Goal: Task Accomplishment & Management: Manage account settings

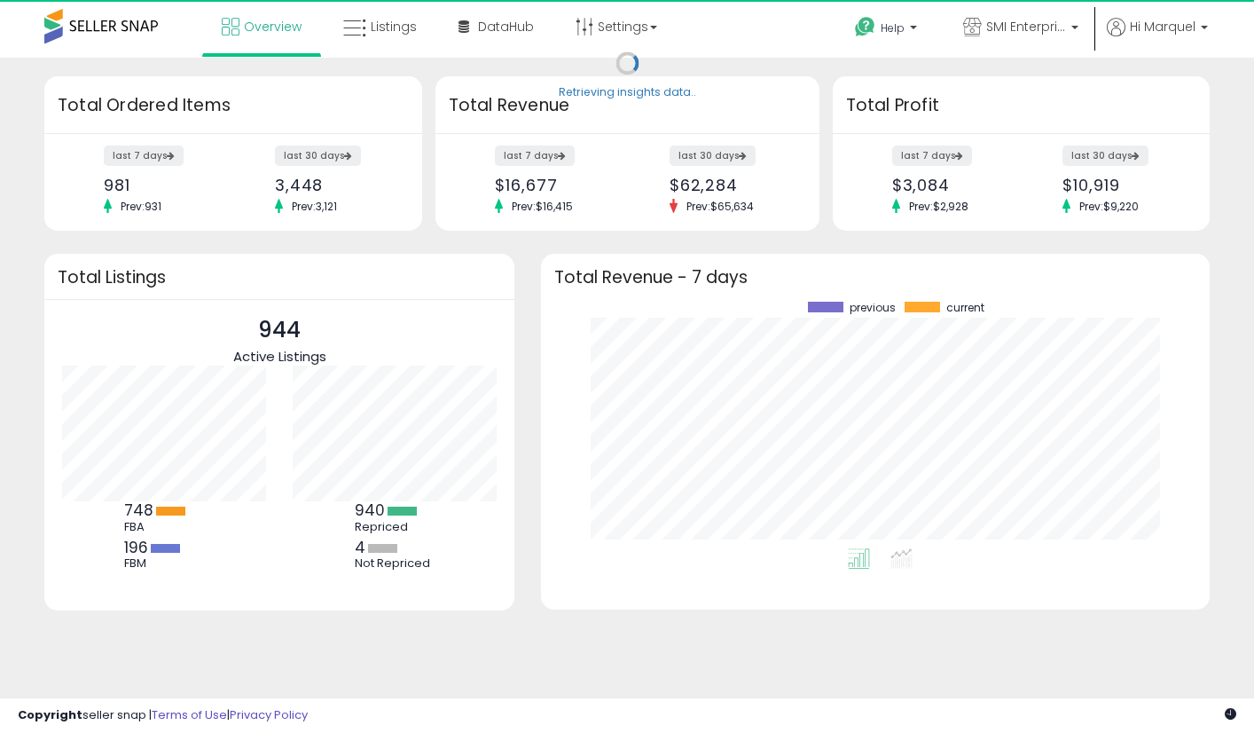
scroll to position [247, 633]
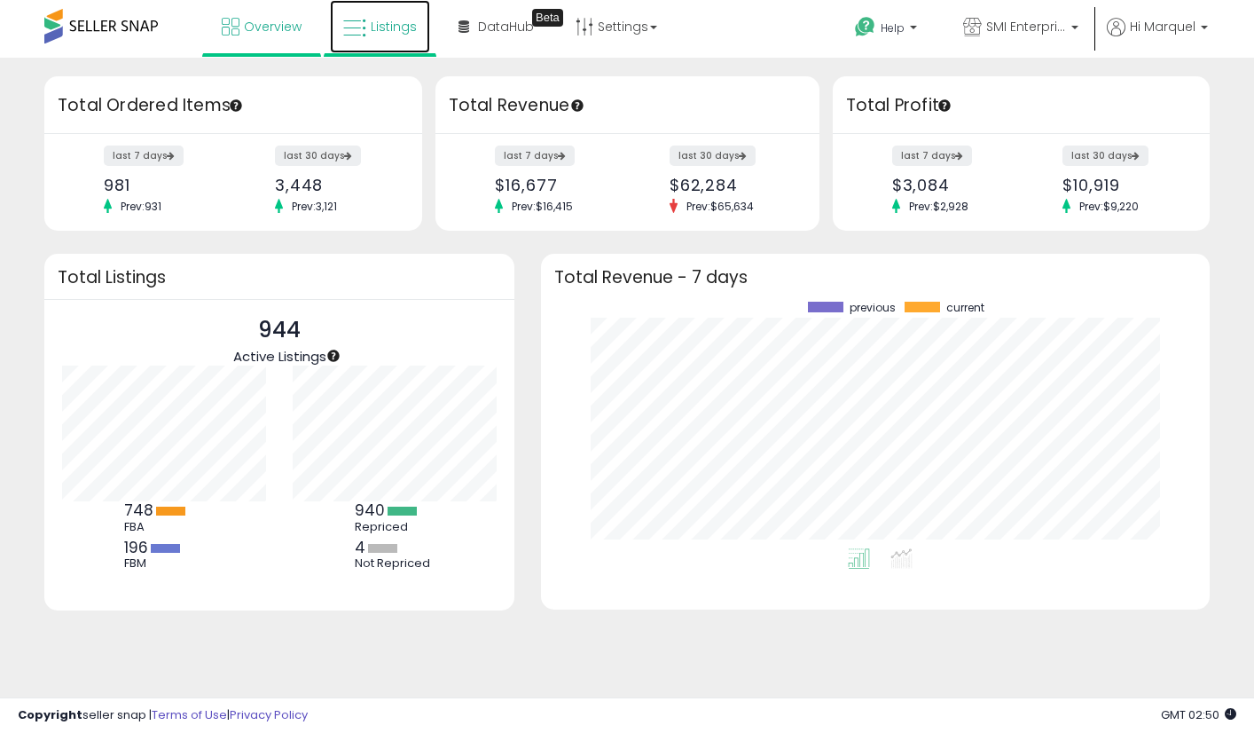
click at [400, 40] on link "Listings" at bounding box center [380, 26] width 100 height 53
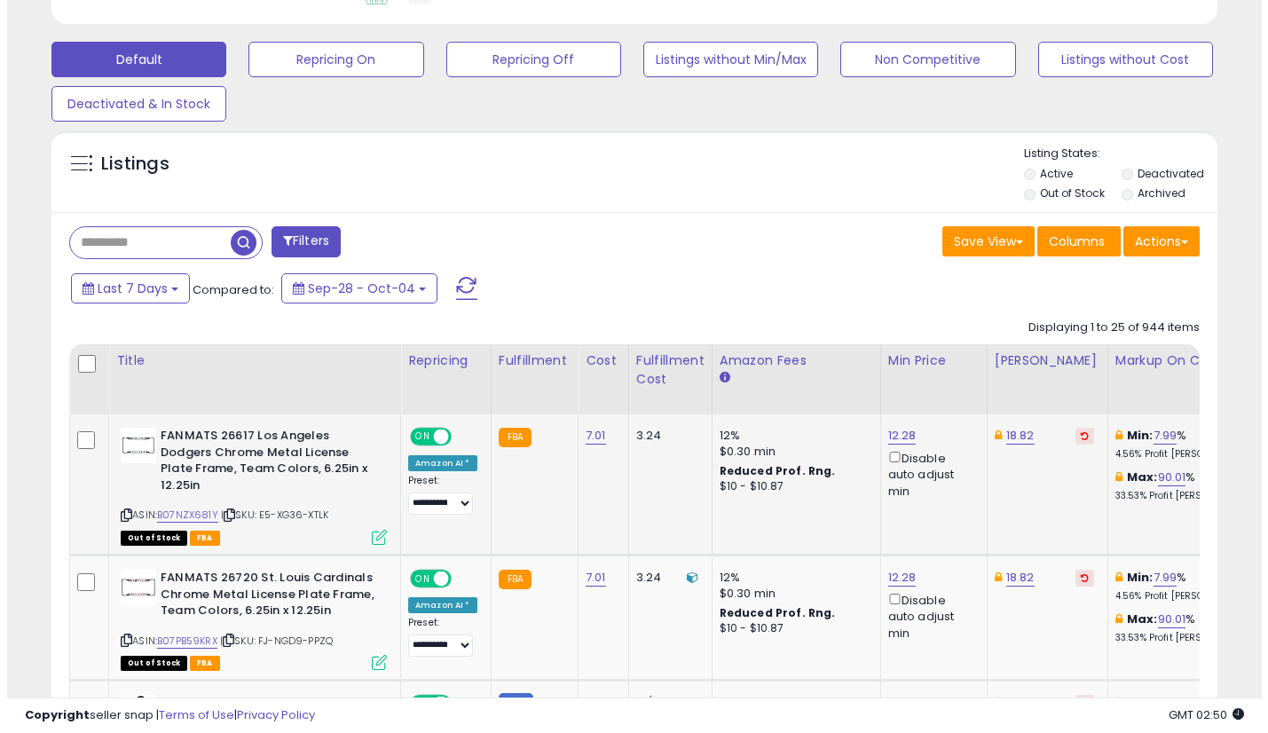
scroll to position [532, 0]
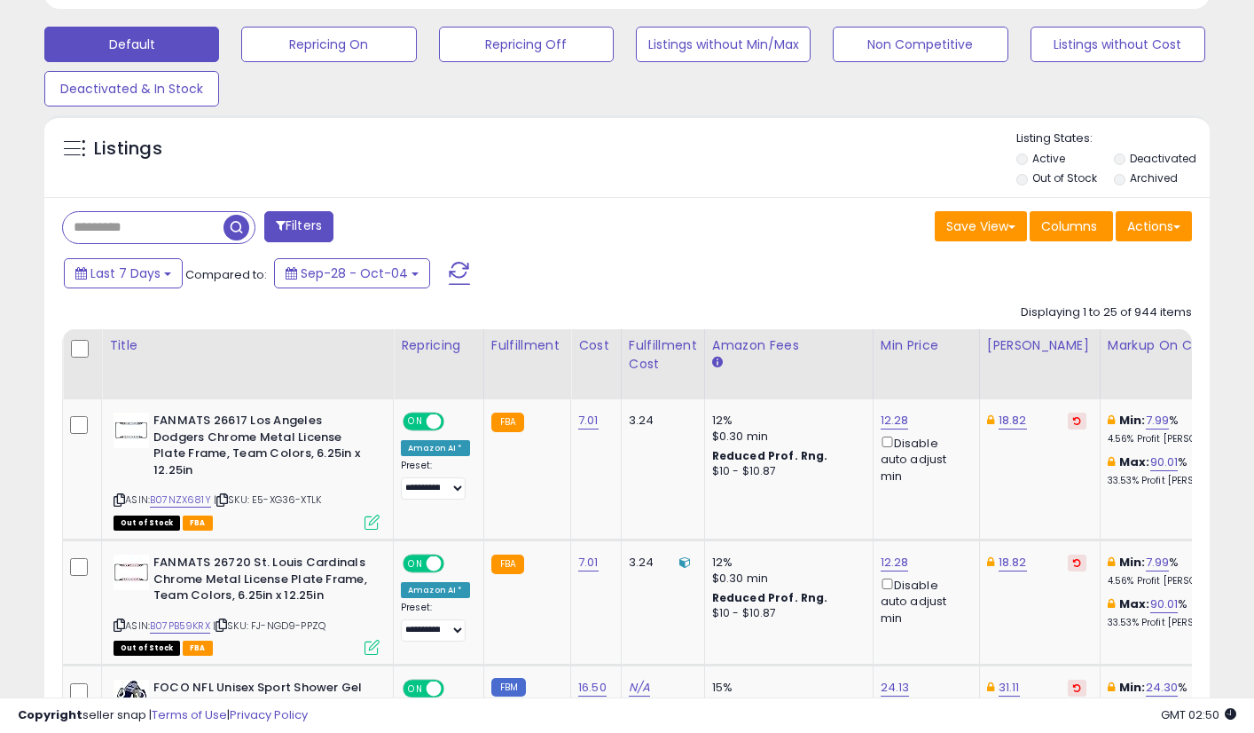
click at [173, 232] on input "text" at bounding box center [143, 227] width 161 height 31
paste input "**********"
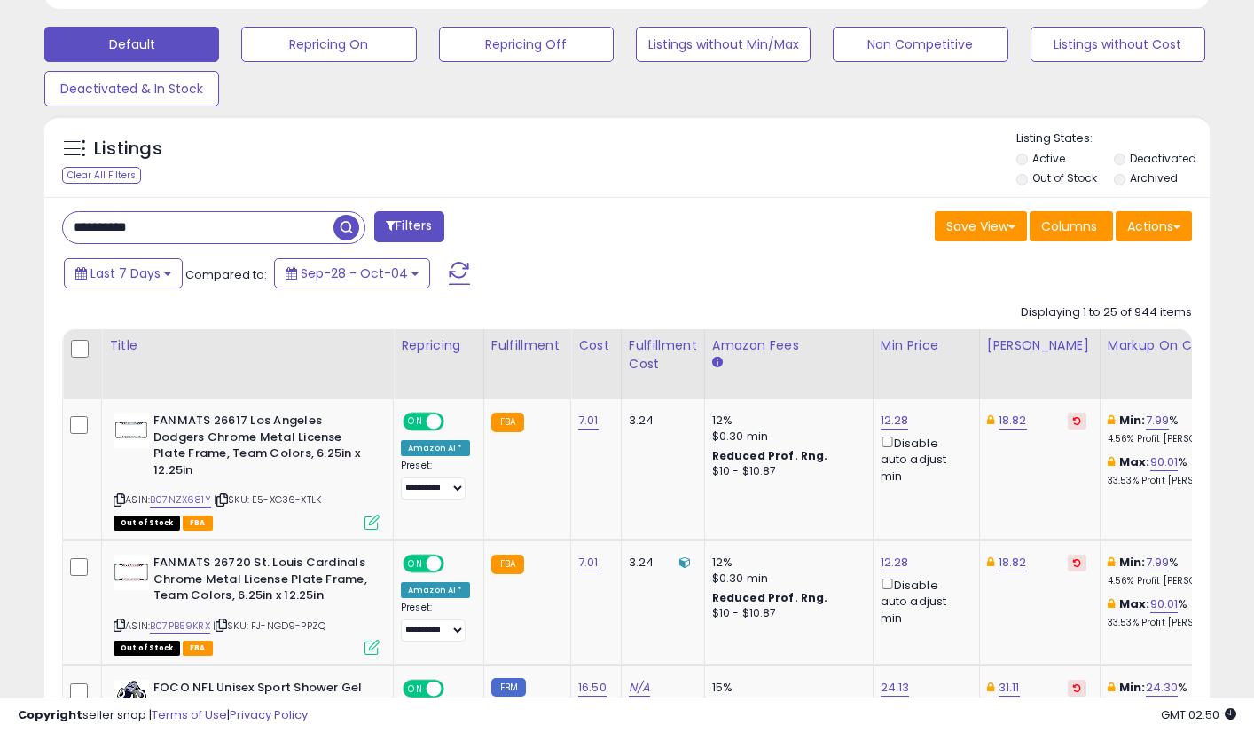
type input "**********"
click at [411, 231] on button "Filters" at bounding box center [408, 226] width 69 height 31
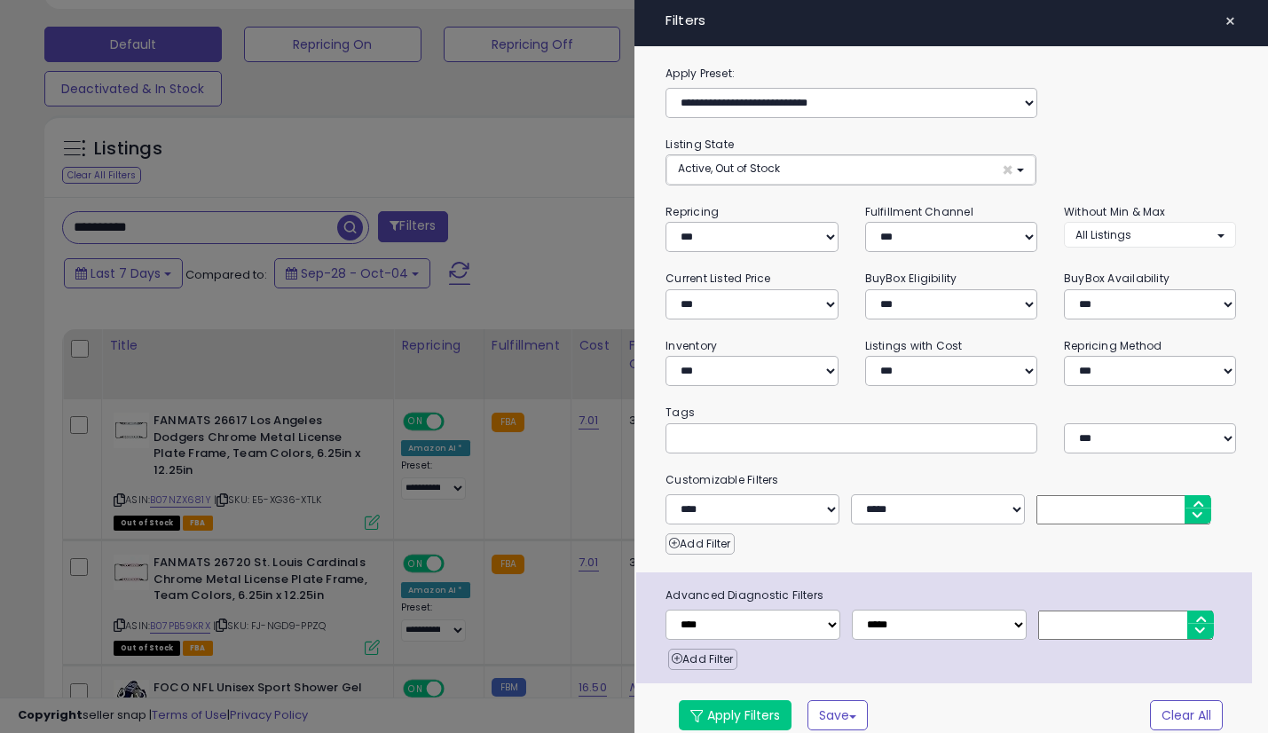
scroll to position [364, 683]
click at [1224, 21] on span "×" at bounding box center [1230, 21] width 12 height 25
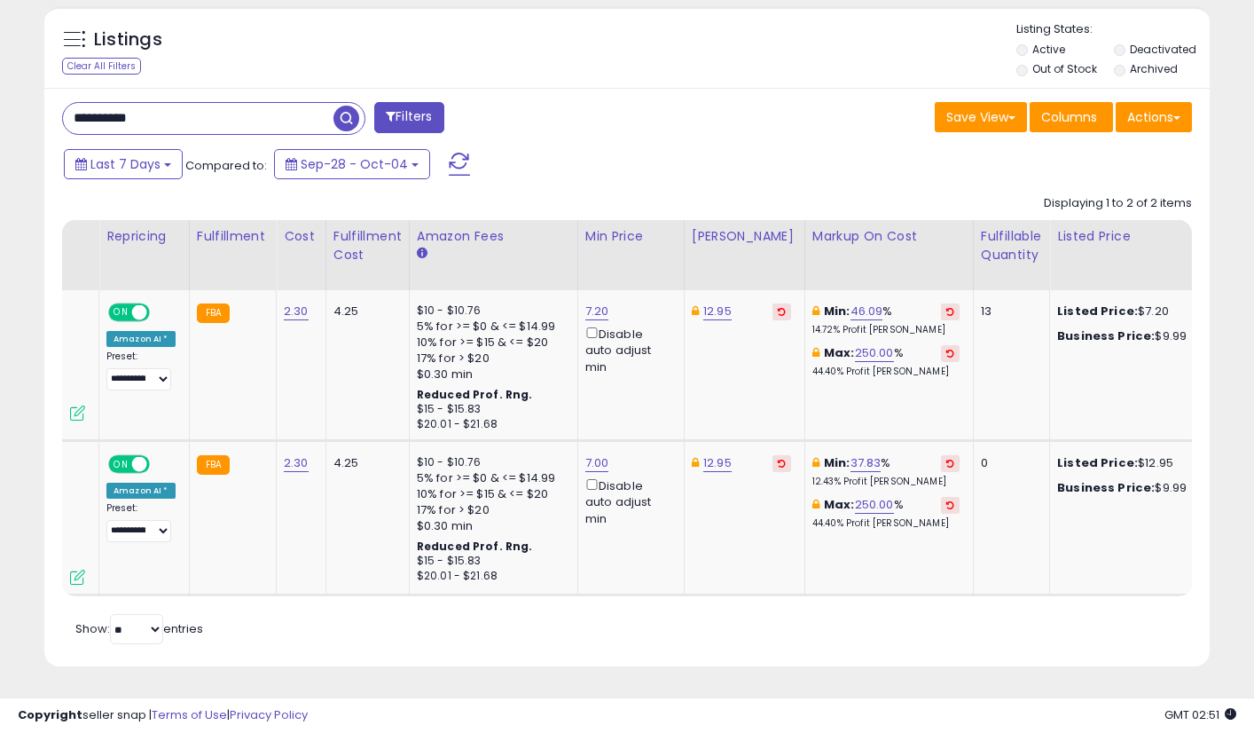
scroll to position [0, 202]
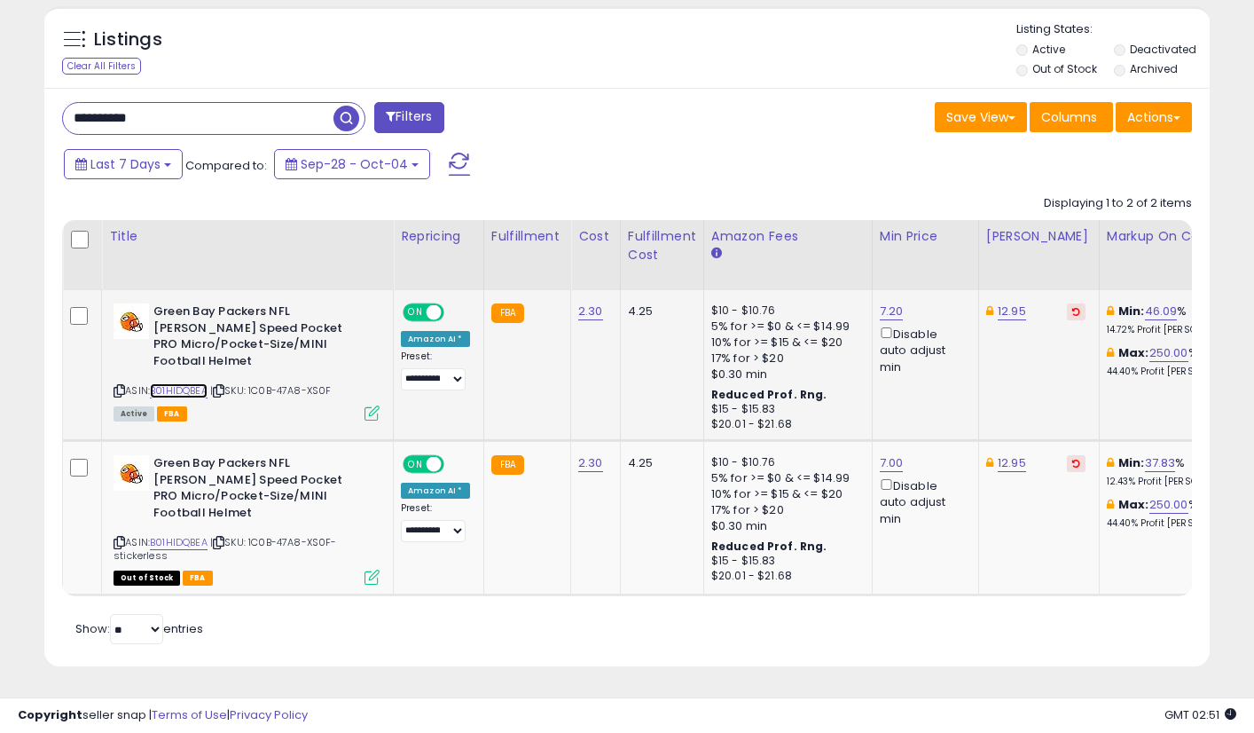
click at [182, 383] on link "B01HIDQBEA" at bounding box center [179, 390] width 58 height 15
click at [888, 303] on link "7.20" at bounding box center [892, 312] width 24 height 18
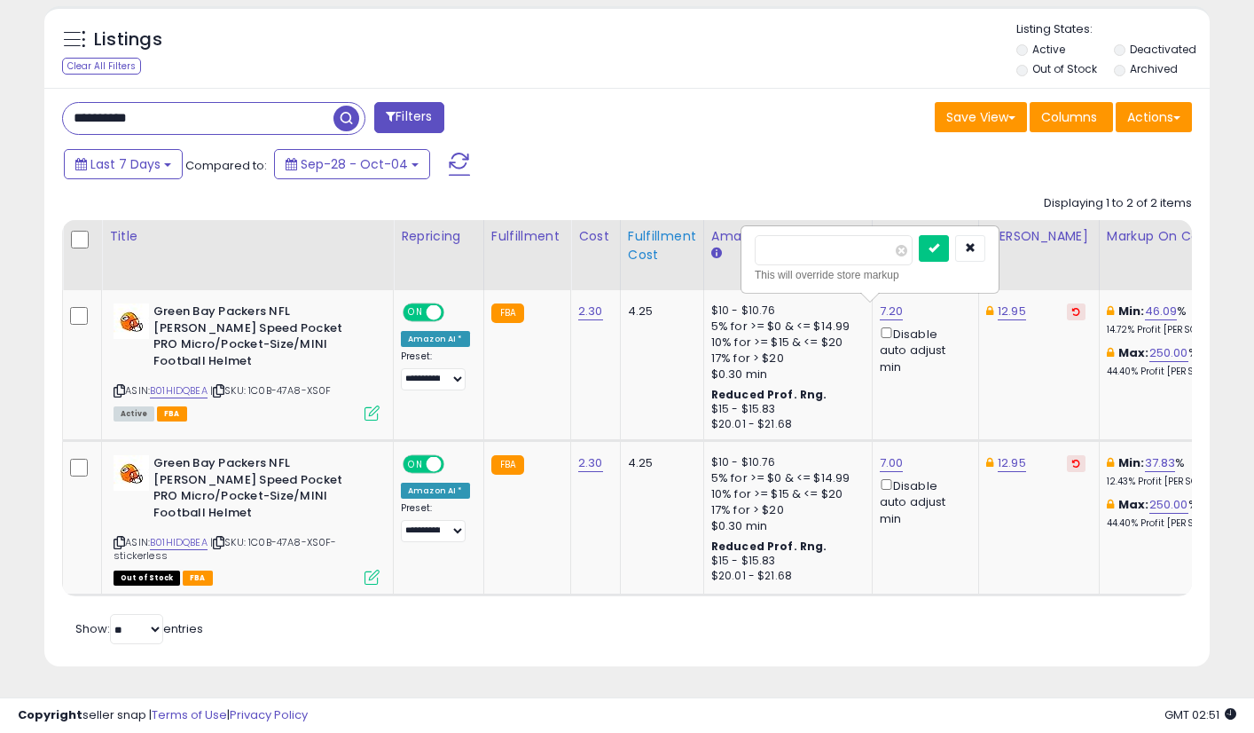
drag, startPoint x: 816, startPoint y: 233, endPoint x: 651, endPoint y: 253, distance: 166.2
type input "*"
click button "submit" at bounding box center [934, 248] width 30 height 27
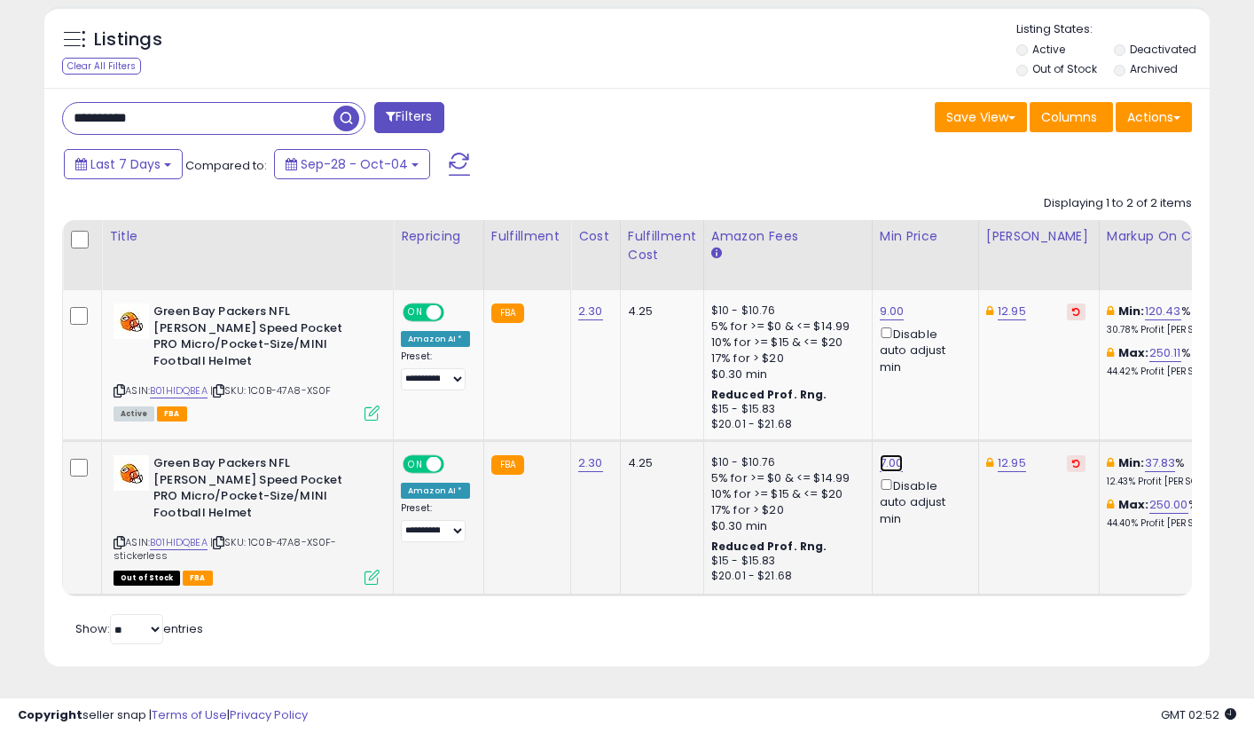
click at [883, 455] on link "7.00" at bounding box center [892, 463] width 24 height 18
drag, startPoint x: 707, startPoint y: 397, endPoint x: 668, endPoint y: 398, distance: 39.1
type input "*"
click at [949, 390] on button "submit" at bounding box center [934, 400] width 30 height 27
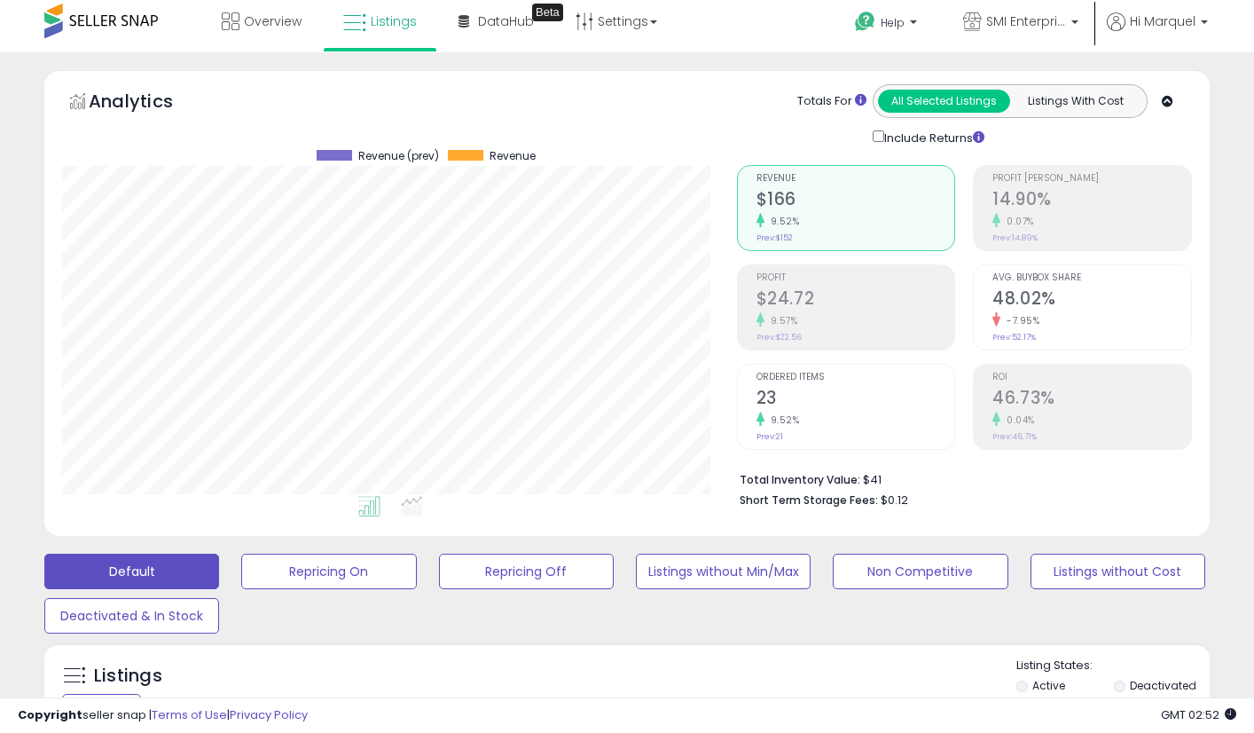
scroll to position [0, 0]
